Goal: Task Accomplishment & Management: Complete application form

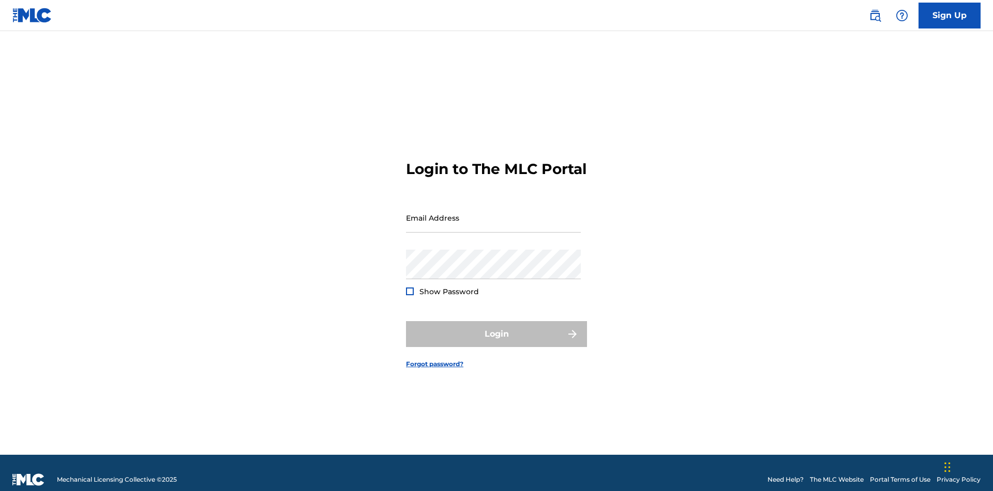
scroll to position [13, 0]
click at [950, 15] on link "Sign Up" at bounding box center [950, 16] width 62 height 26
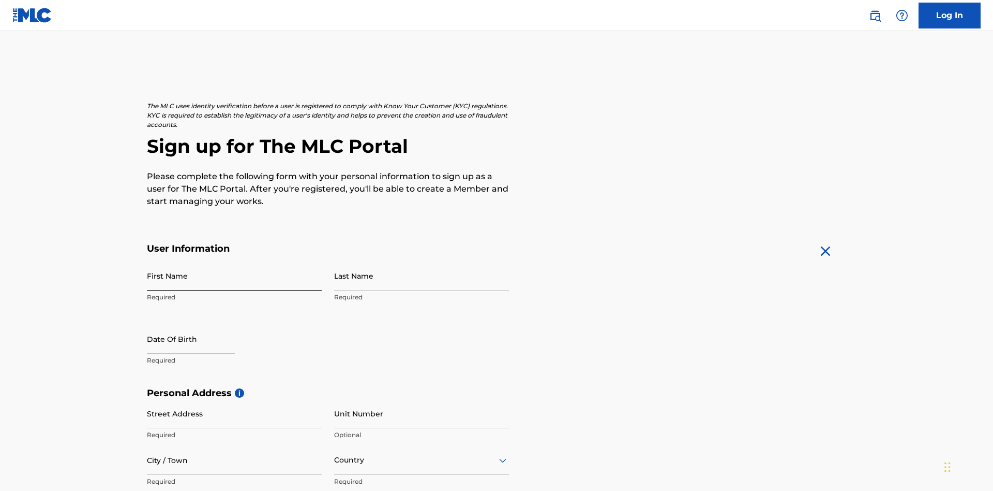
click at [234, 261] on input "First Name" at bounding box center [234, 275] width 175 height 29
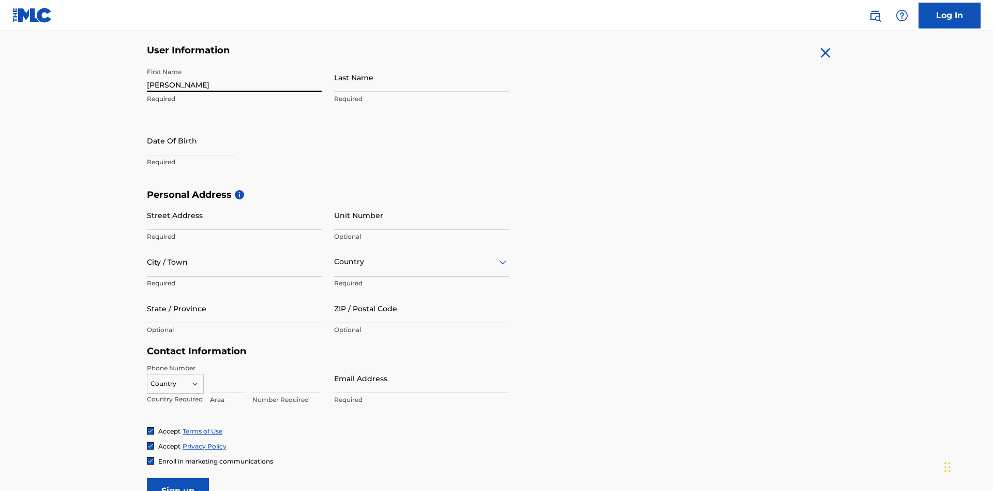
type input "[PERSON_NAME]"
click at [422, 77] on input "Last Name" at bounding box center [421, 77] width 175 height 29
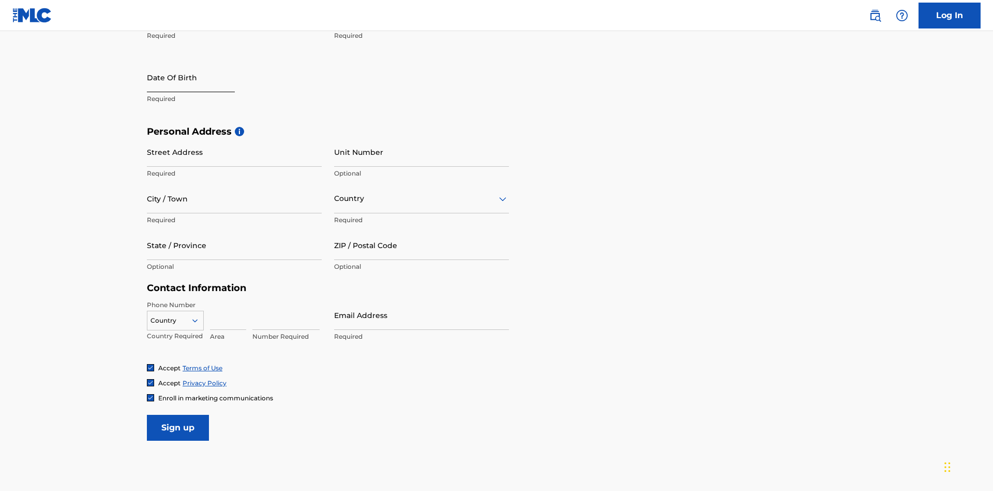
type input "Ribble"
click at [199, 78] on input "text" at bounding box center [191, 77] width 88 height 29
select select "8"
select select "2025"
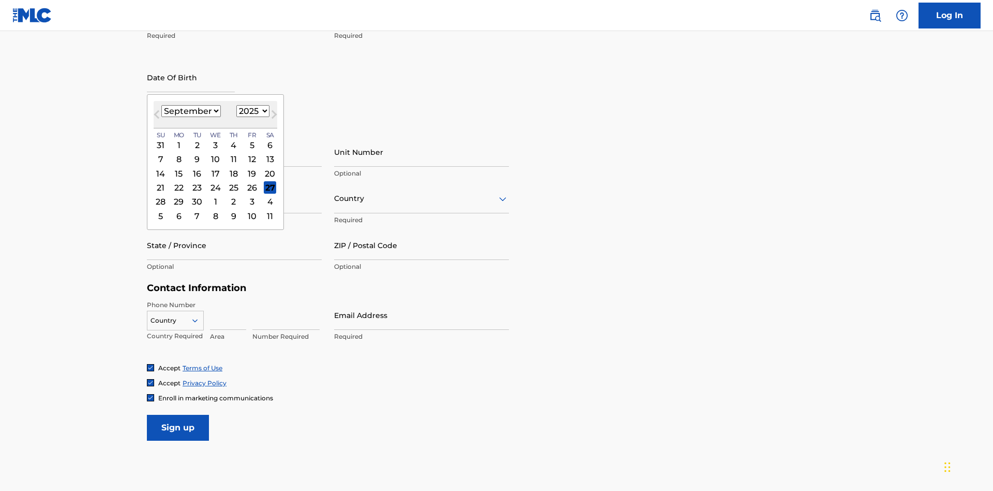
click at [190, 111] on select "January February March April May June July August September October November De…" at bounding box center [191, 111] width 60 height 12
select select "0"
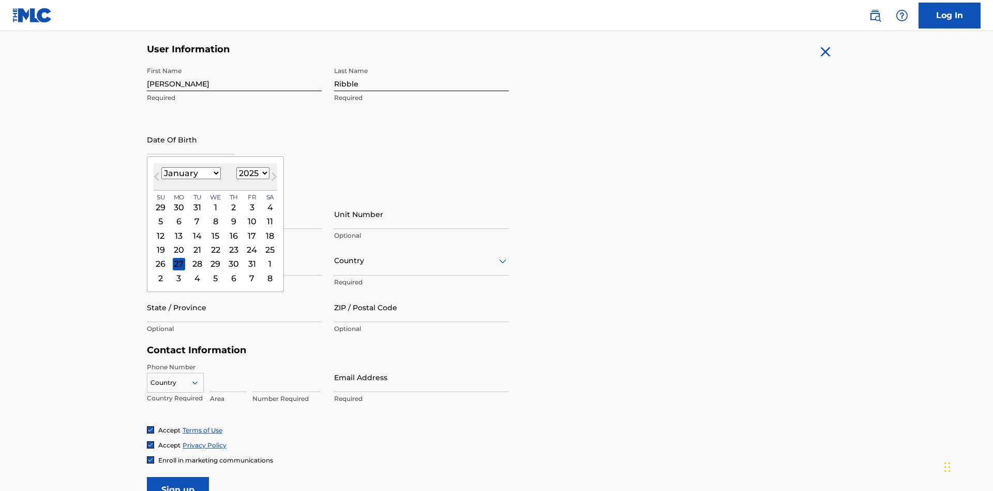
click at [251, 173] on select "1900 1901 1902 1903 1904 1905 1906 1907 1908 1909 1910 1911 1912 1913 1914 1915…" at bounding box center [252, 173] width 33 height 12
select select "1985"
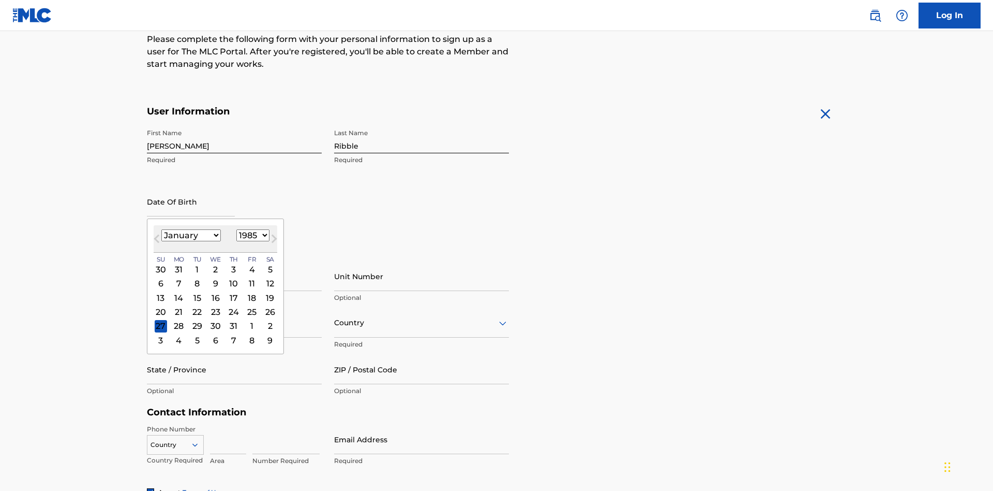
click at [251, 235] on select "1900 1901 1902 1903 1904 1905 1906 1907 1908 1909 1910 1911 1912 1913 1914 1915…" at bounding box center [252, 235] width 33 height 12
click at [197, 277] on div "8" at bounding box center [197, 283] width 12 height 12
type input "January 8 1985"
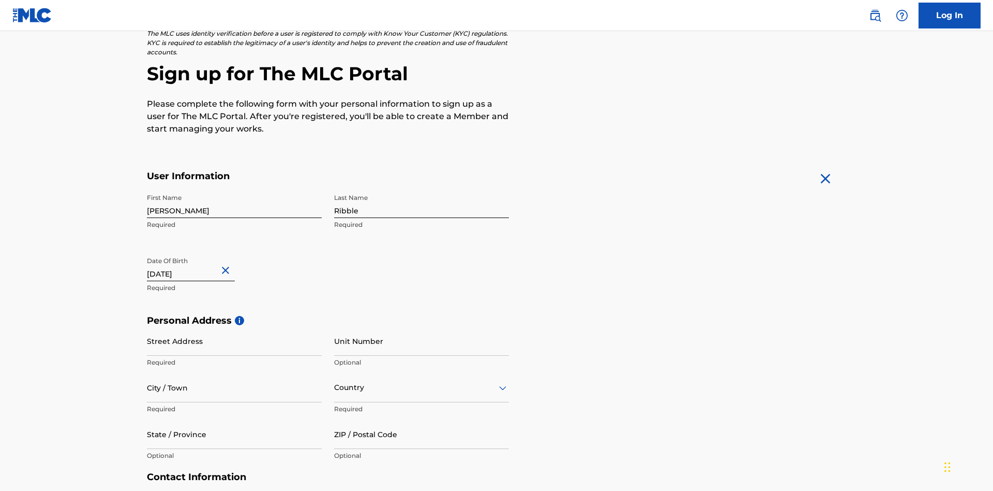
scroll to position [319, 0]
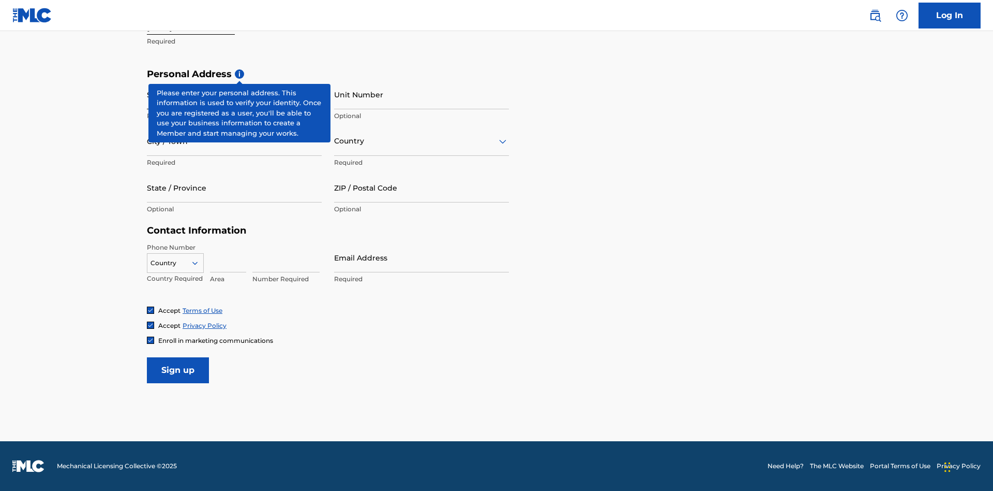
click at [234, 94] on input "Street Address" at bounding box center [234, 94] width 175 height 29
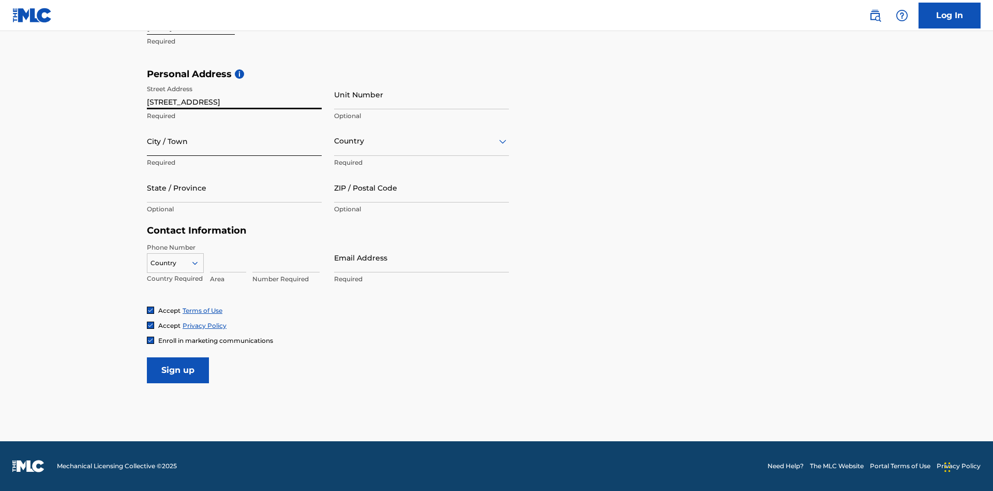
type input "9909 Elks Run Rd"
click at [234, 141] on input "City / Town" at bounding box center [234, 140] width 175 height 29
type input "Roseville"
click at [335, 141] on input "text" at bounding box center [335, 141] width 2 height 11
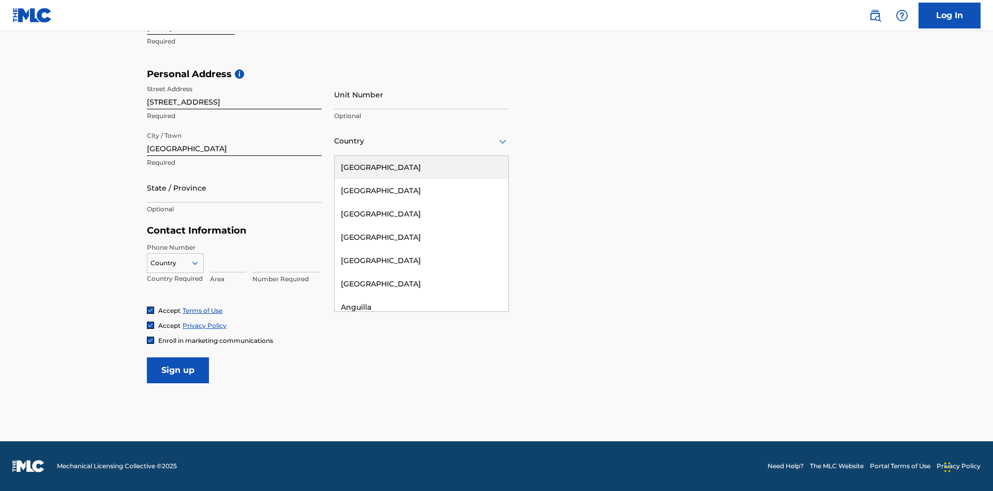
click at [422, 167] on div "United States" at bounding box center [422, 167] width 174 height 23
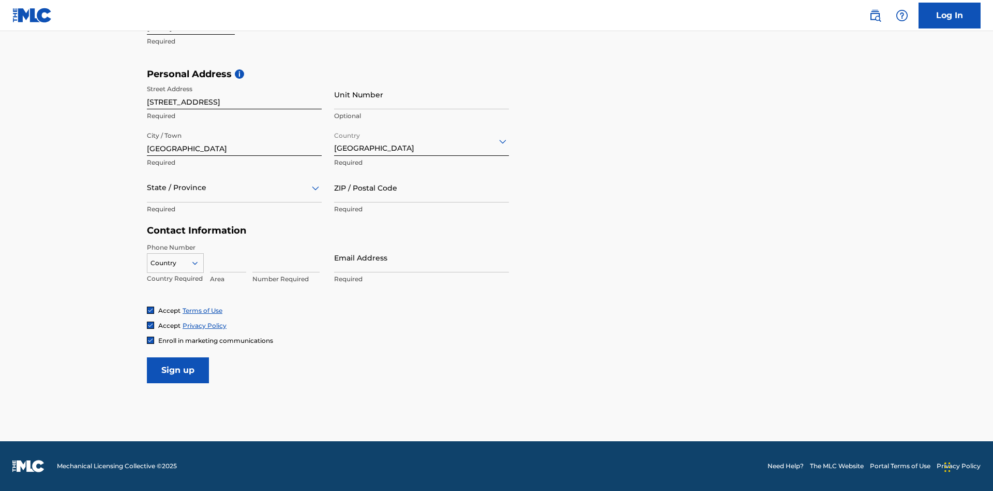
click at [234, 187] on div at bounding box center [234, 187] width 175 height 13
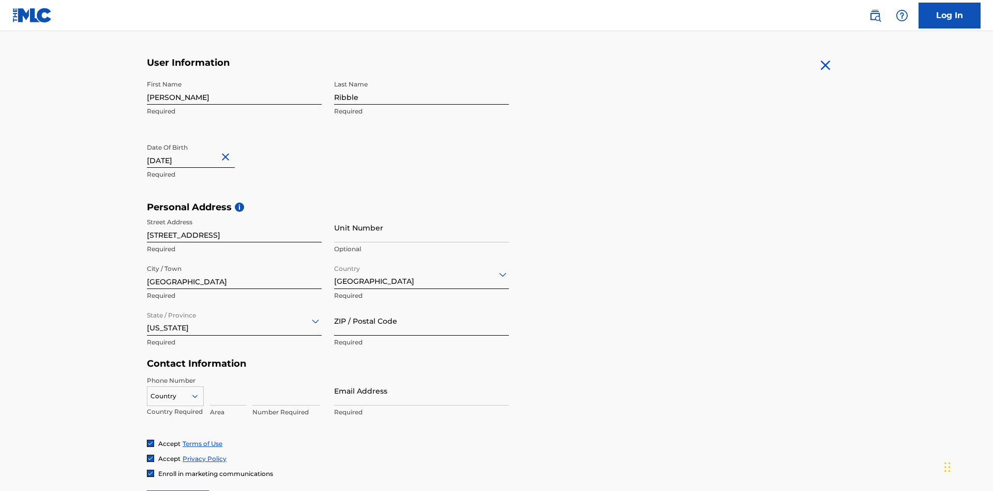
click at [422, 306] on input "ZIP / Postal Code" at bounding box center [421, 320] width 175 height 29
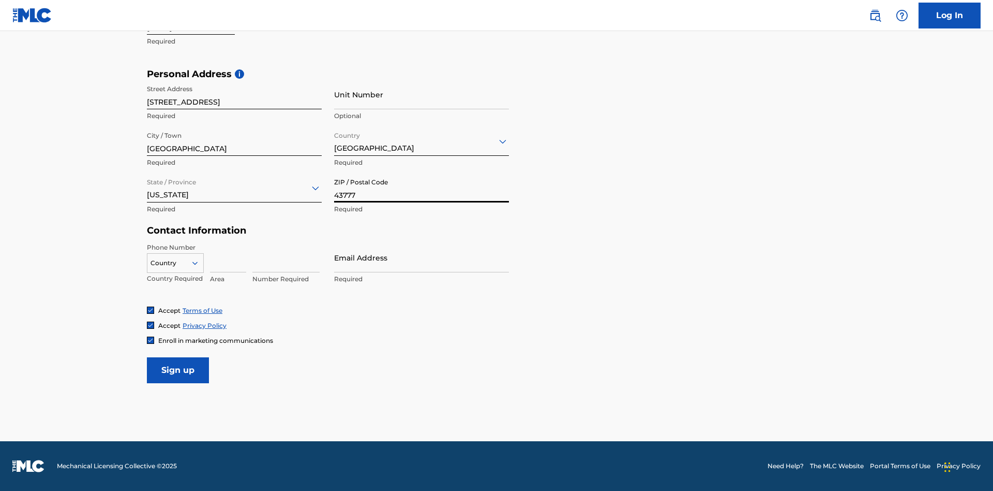
type input "43777"
click at [199, 262] on icon at bounding box center [194, 262] width 9 height 9
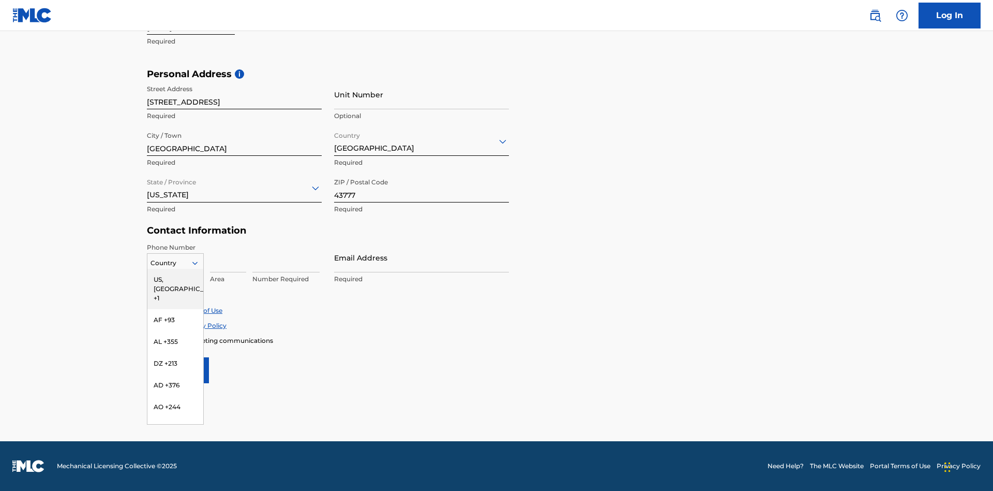
click at [175, 279] on div "US, [GEOGRAPHIC_DATA] +1" at bounding box center [175, 289] width 56 height 40
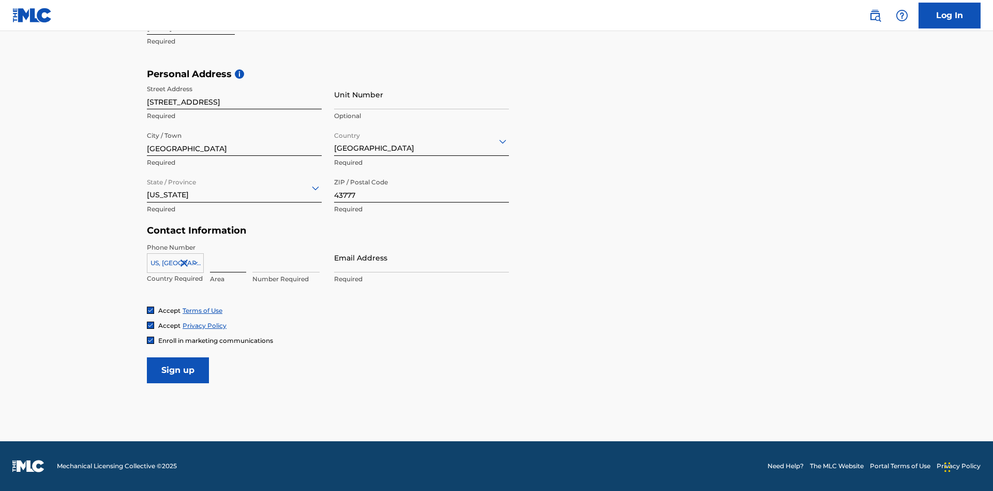
click at [228, 257] on input at bounding box center [228, 257] width 36 height 29
type input "740"
click at [286, 257] on input at bounding box center [286, 257] width 67 height 29
type input "8086351"
click at [422, 257] on input "Email Address" at bounding box center [421, 257] width 175 height 29
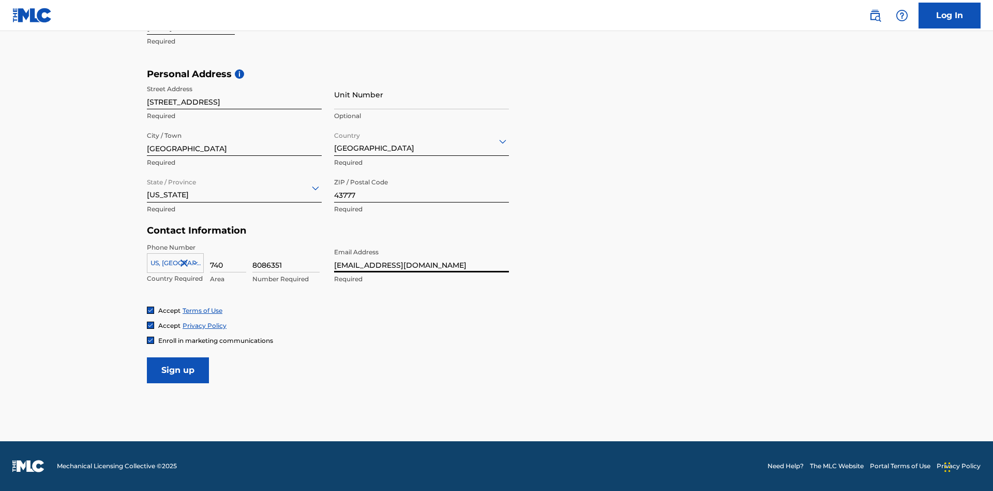
scroll to position [0, 26]
type input "[EMAIL_ADDRESS][DOMAIN_NAME]"
click at [178, 369] on input "Sign up" at bounding box center [178, 370] width 62 height 26
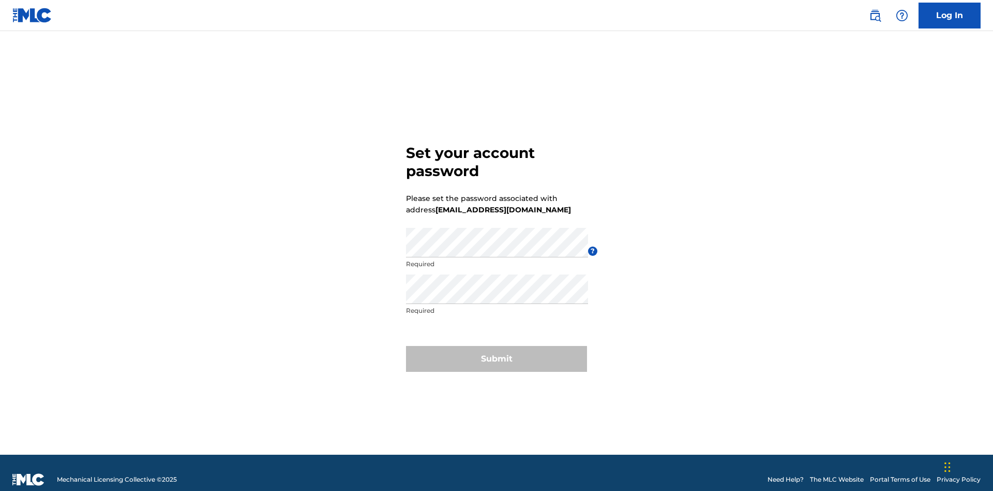
scroll to position [13, 0]
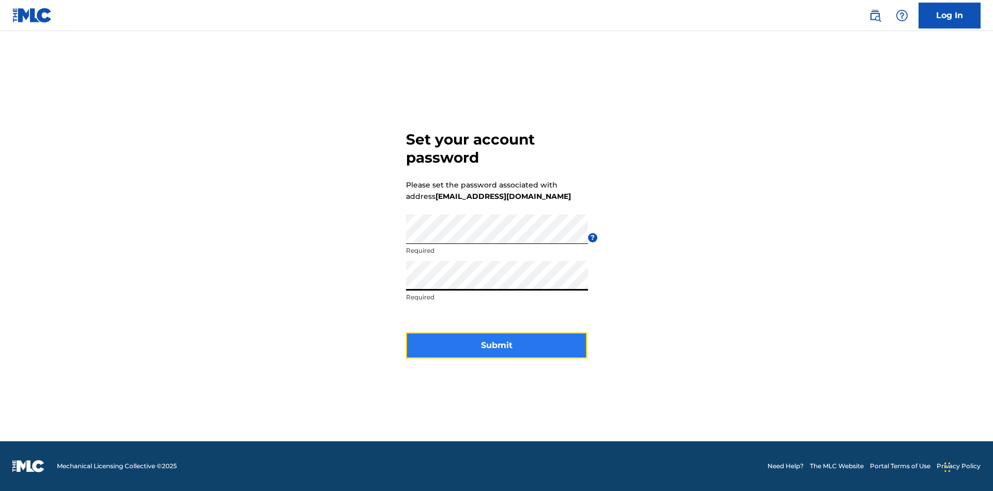
click at [497, 351] on button "Submit" at bounding box center [496, 345] width 181 height 26
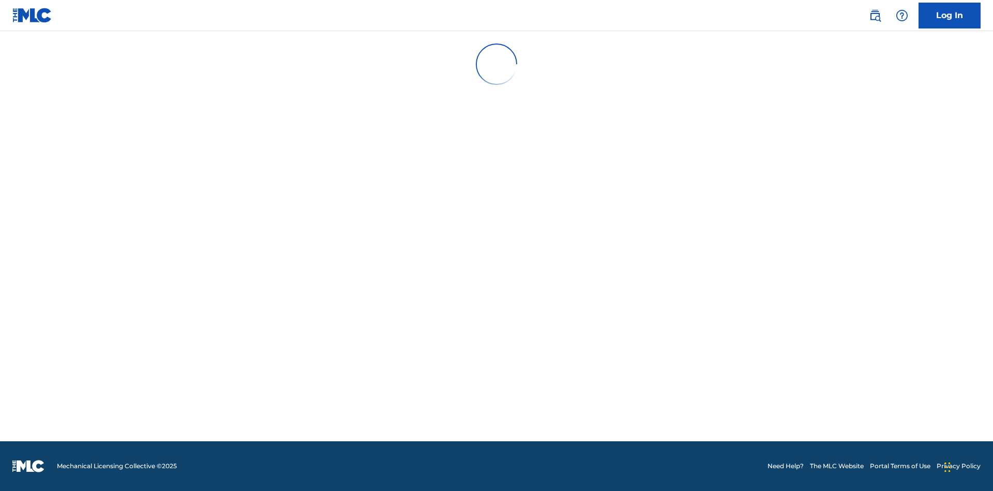
scroll to position [10, 0]
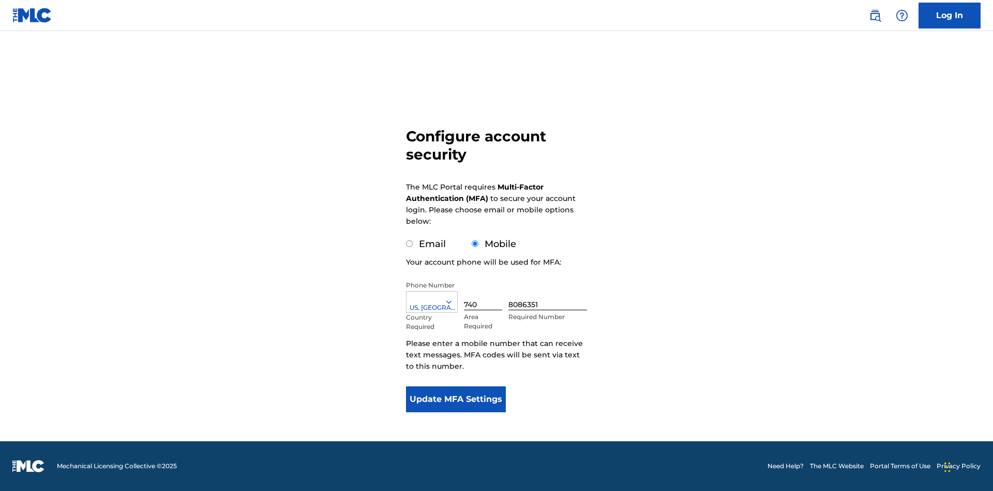
click at [410, 244] on input "Email" at bounding box center [409, 243] width 7 height 7
radio input "true"
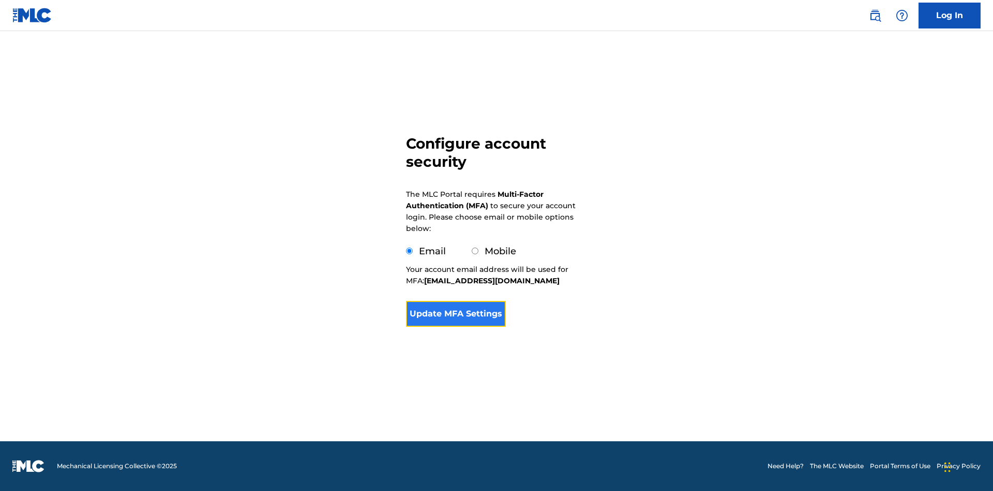
click at [456, 326] on button "Update MFA Settings" at bounding box center [456, 314] width 100 height 26
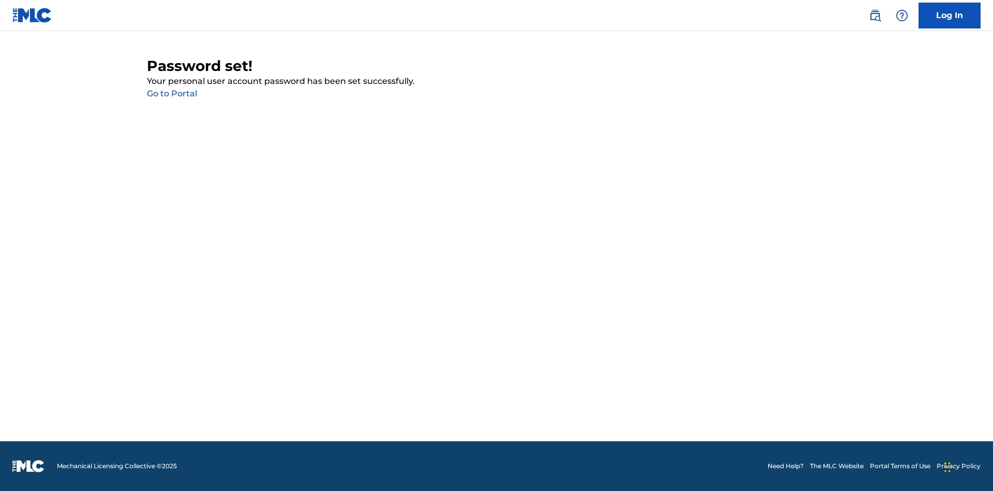
click at [172, 94] on link "Go to Portal" at bounding box center [172, 93] width 50 height 10
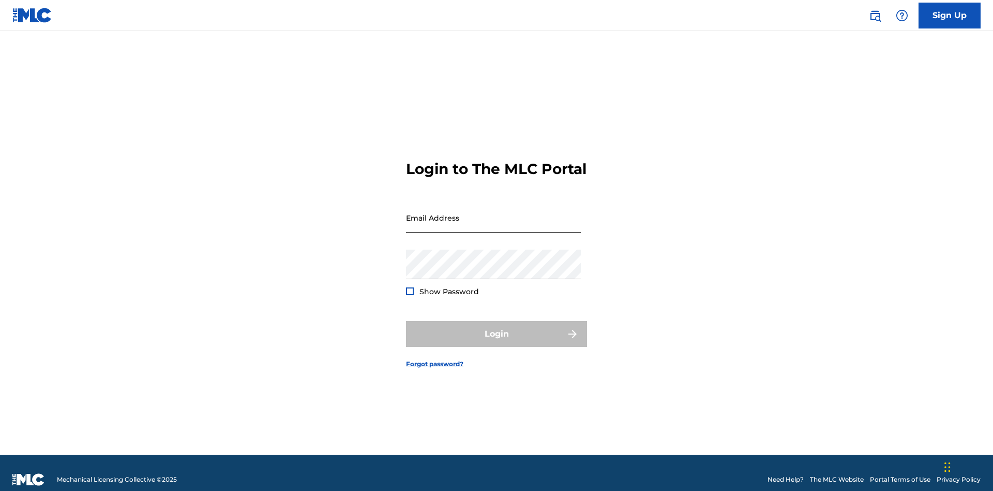
click at [494, 213] on input "Email Address" at bounding box center [493, 217] width 175 height 29
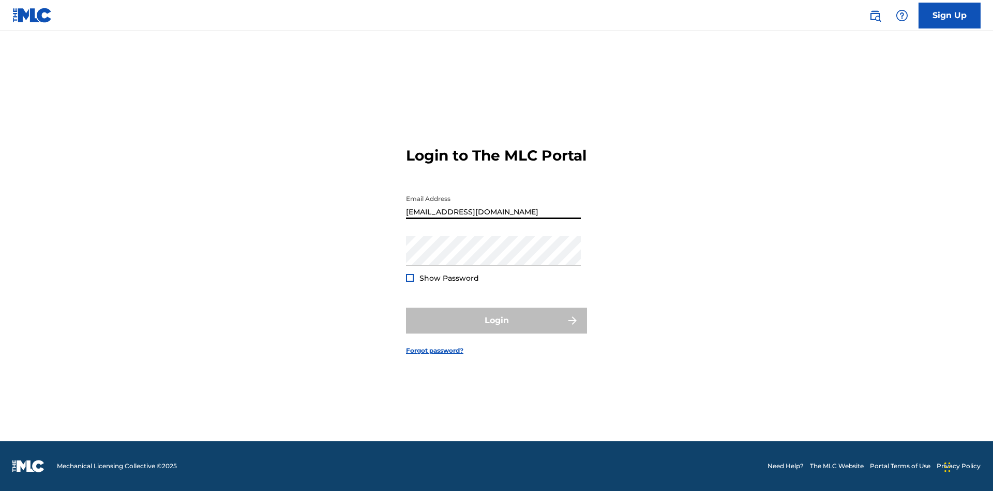
scroll to position [0, 26]
type input "[EMAIL_ADDRESS][DOMAIN_NAME]"
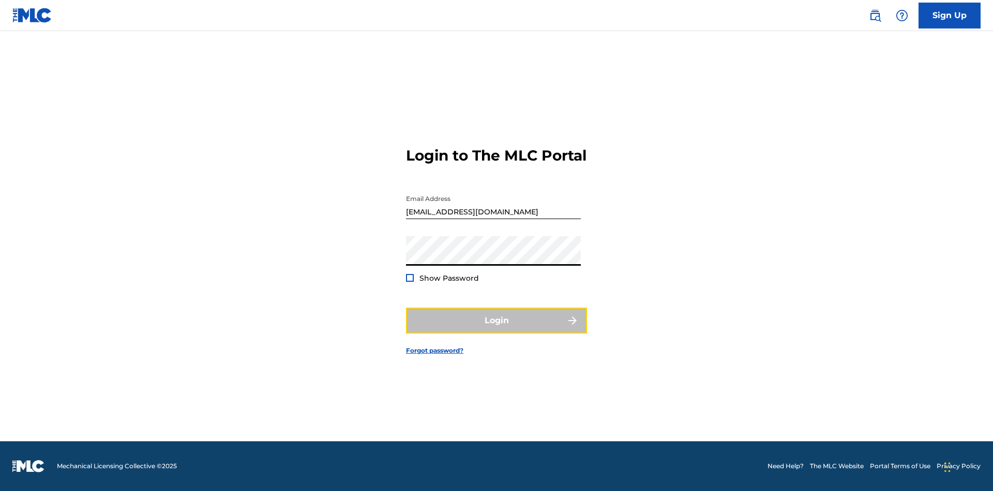
click at [497, 329] on button "Login" at bounding box center [496, 320] width 181 height 26
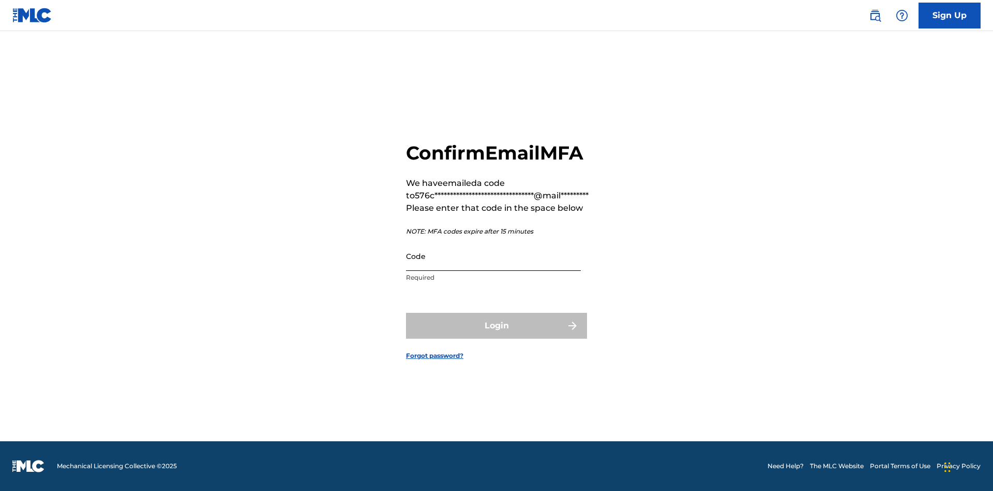
click at [494, 256] on input "Code" at bounding box center [493, 255] width 175 height 29
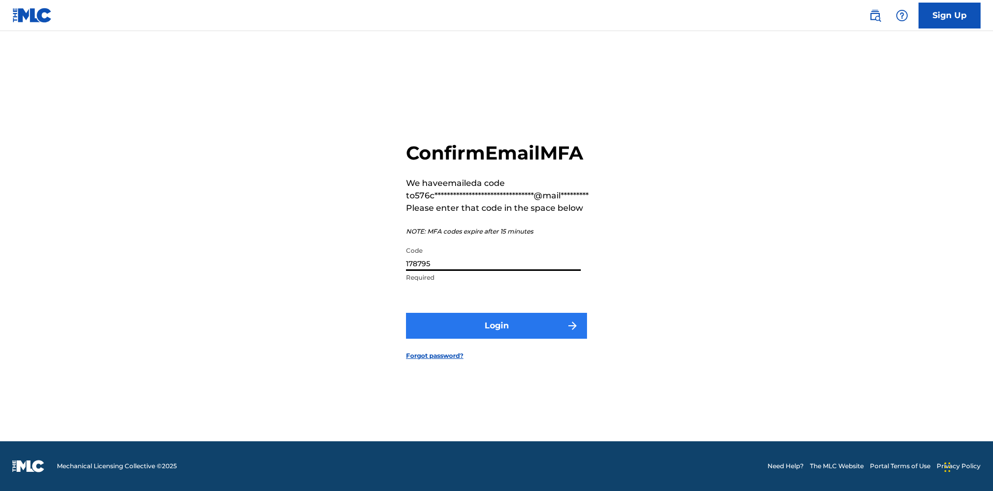
type input "178795"
click at [497, 325] on button "Login" at bounding box center [496, 326] width 181 height 26
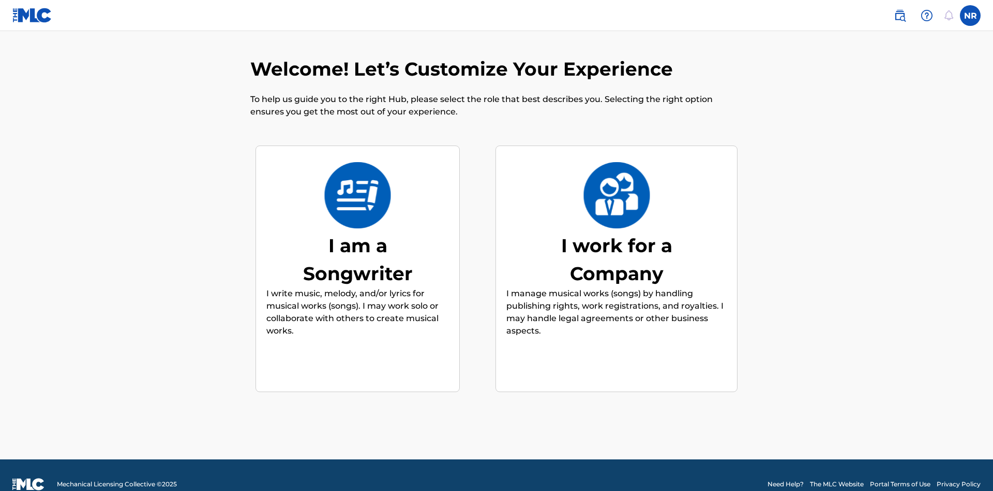
click at [358, 241] on div "I am a Songwriter" at bounding box center [357, 259] width 155 height 56
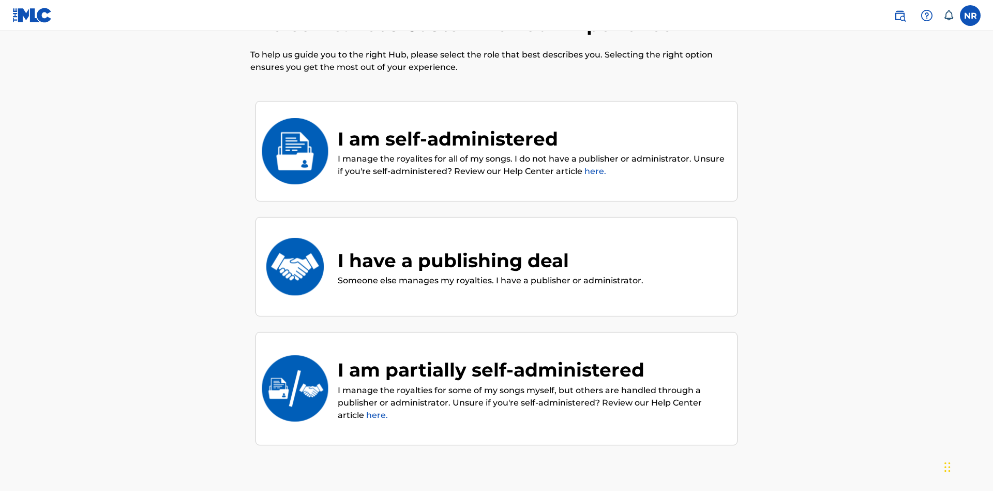
scroll to position [47, 0]
